Goal: Ask a question

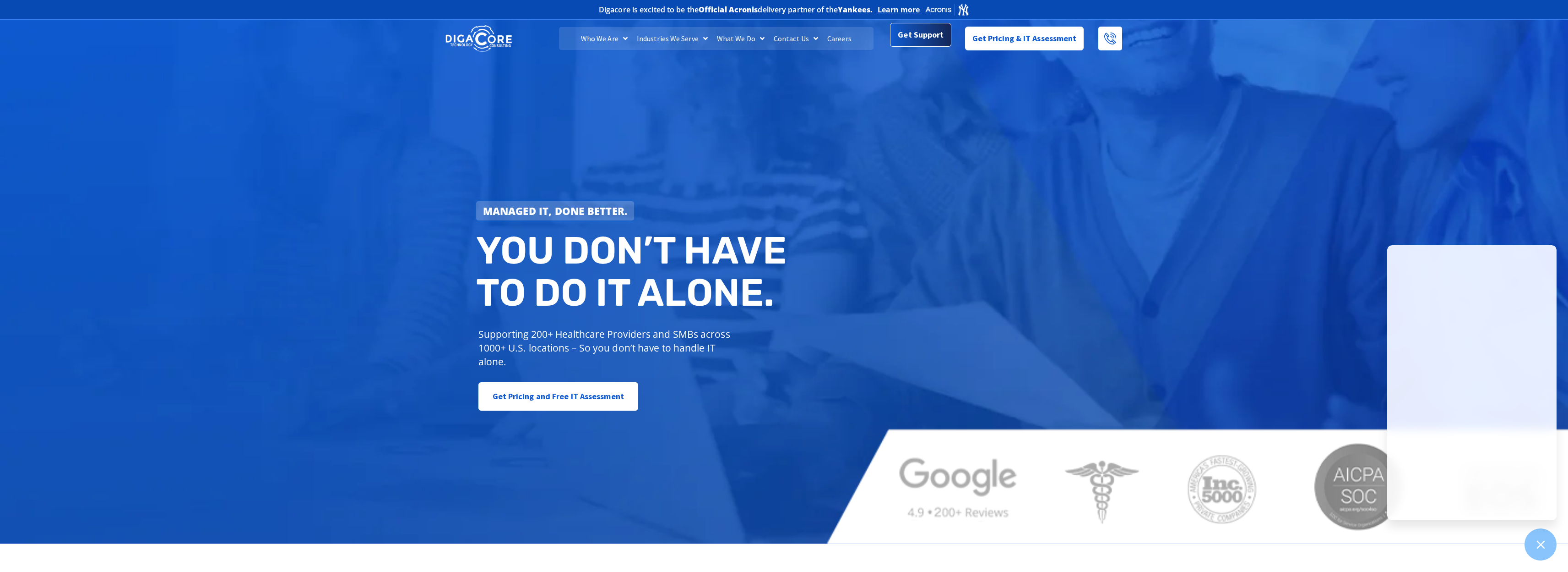
click at [931, 37] on span "Get Support" at bounding box center [920, 35] width 46 height 18
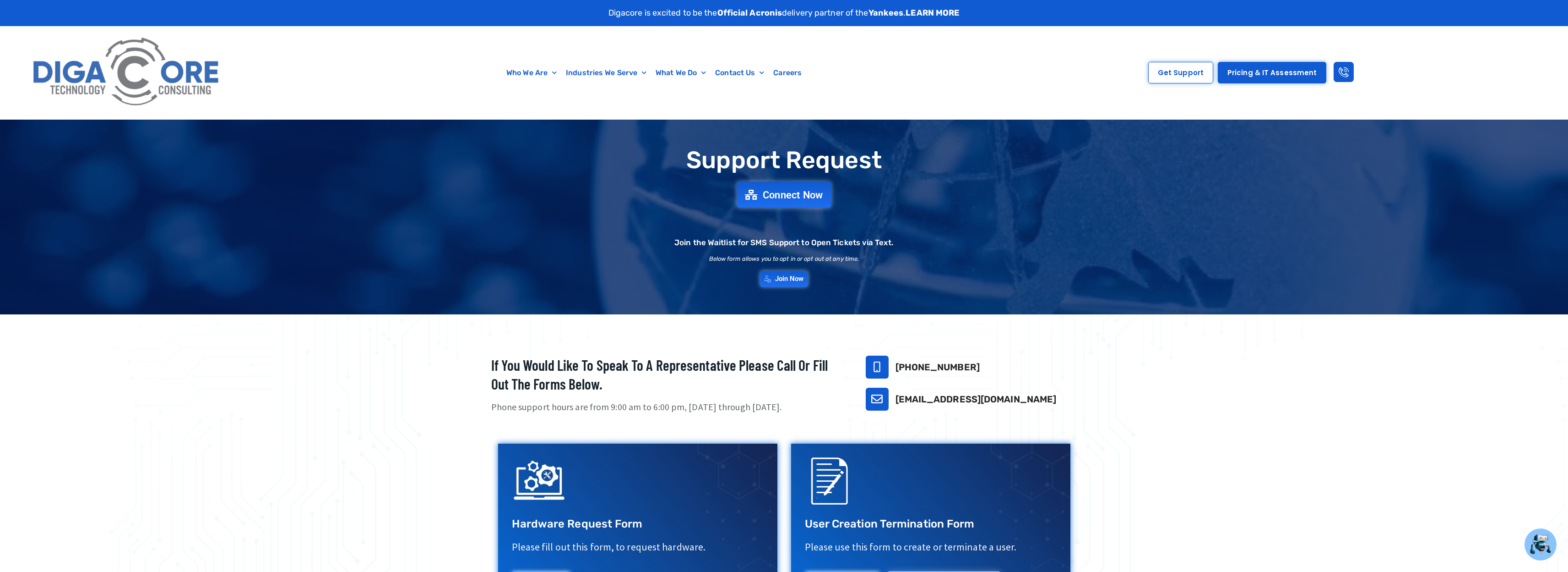
click at [782, 197] on span "Connect Now" at bounding box center [793, 194] width 60 height 10
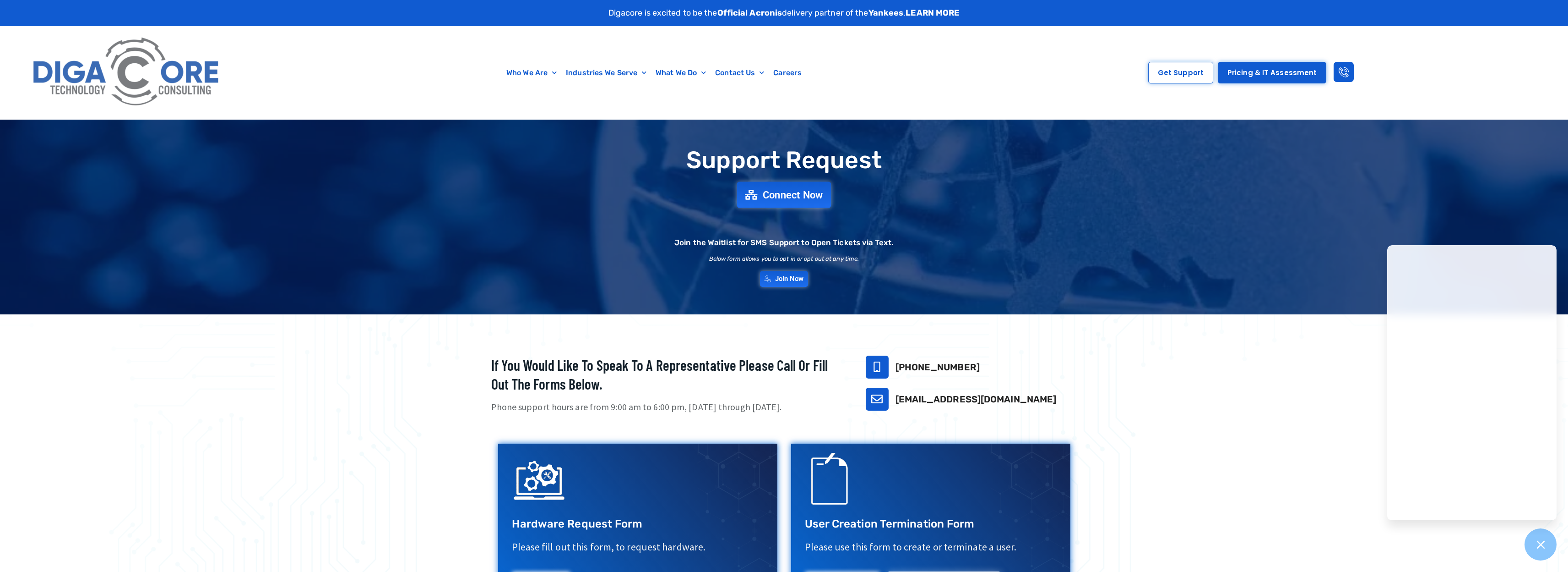
drag, startPoint x: 635, startPoint y: 184, endPoint x: 623, endPoint y: 183, distance: 12.0
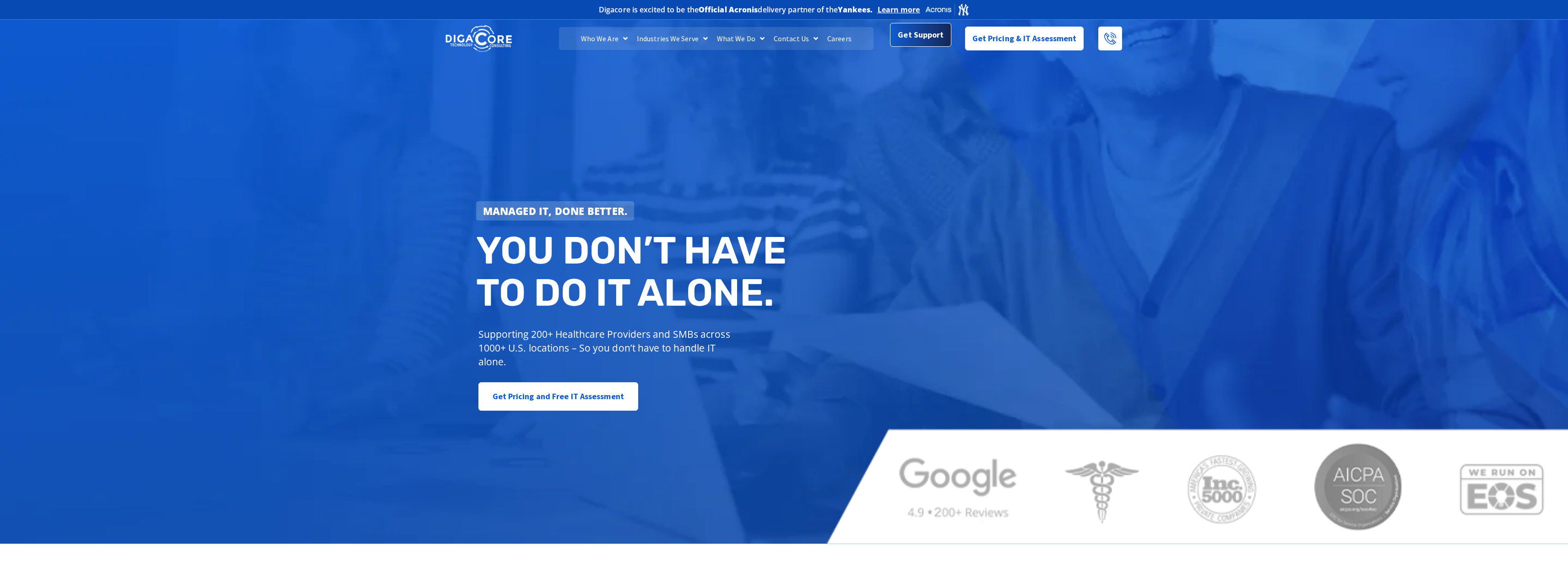
click at [915, 43] on span "Get Support" at bounding box center [920, 35] width 46 height 18
